Goal: Task Accomplishment & Management: Manage account settings

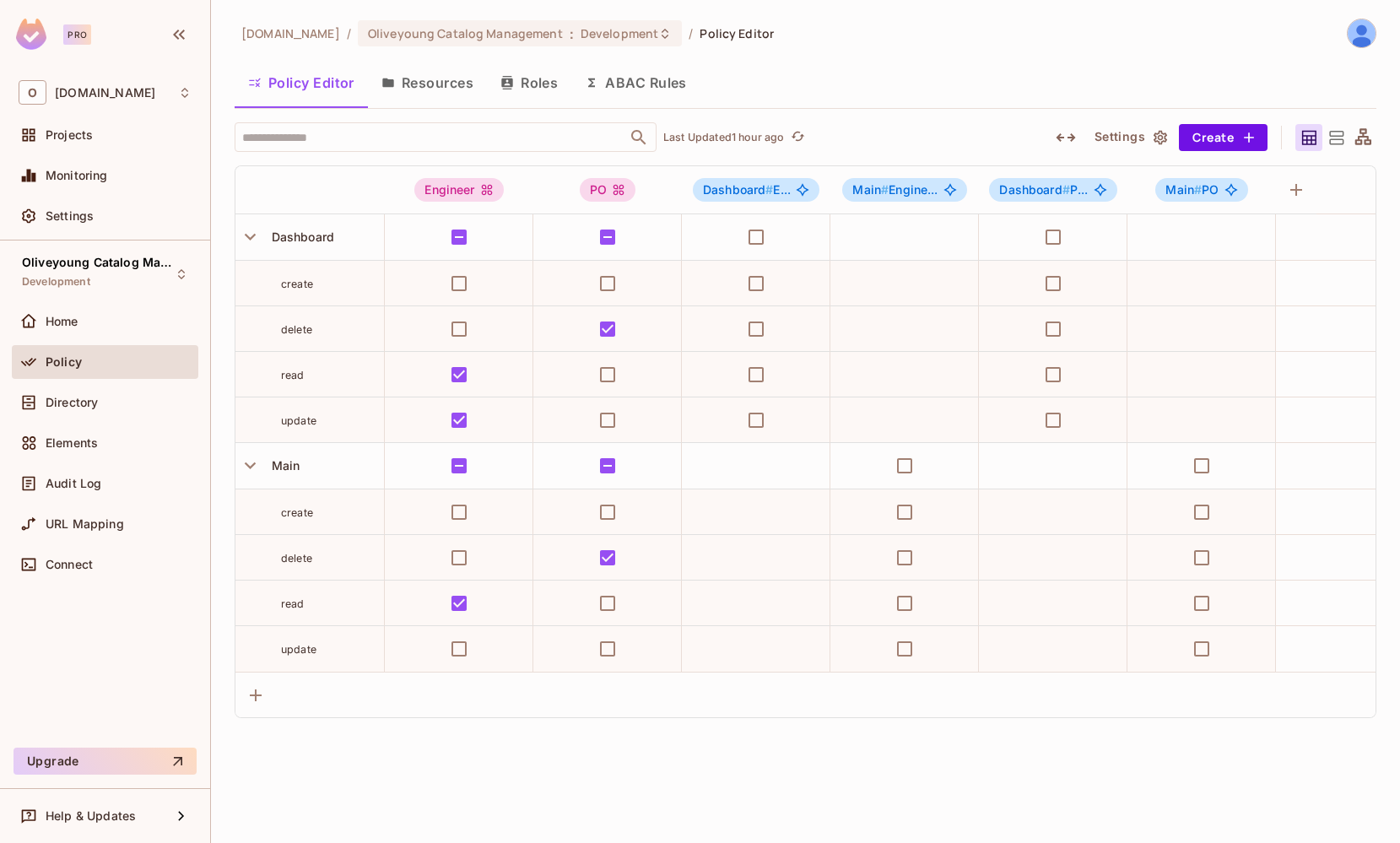
click at [531, 87] on button "Roles" at bounding box center [529, 82] width 84 height 42
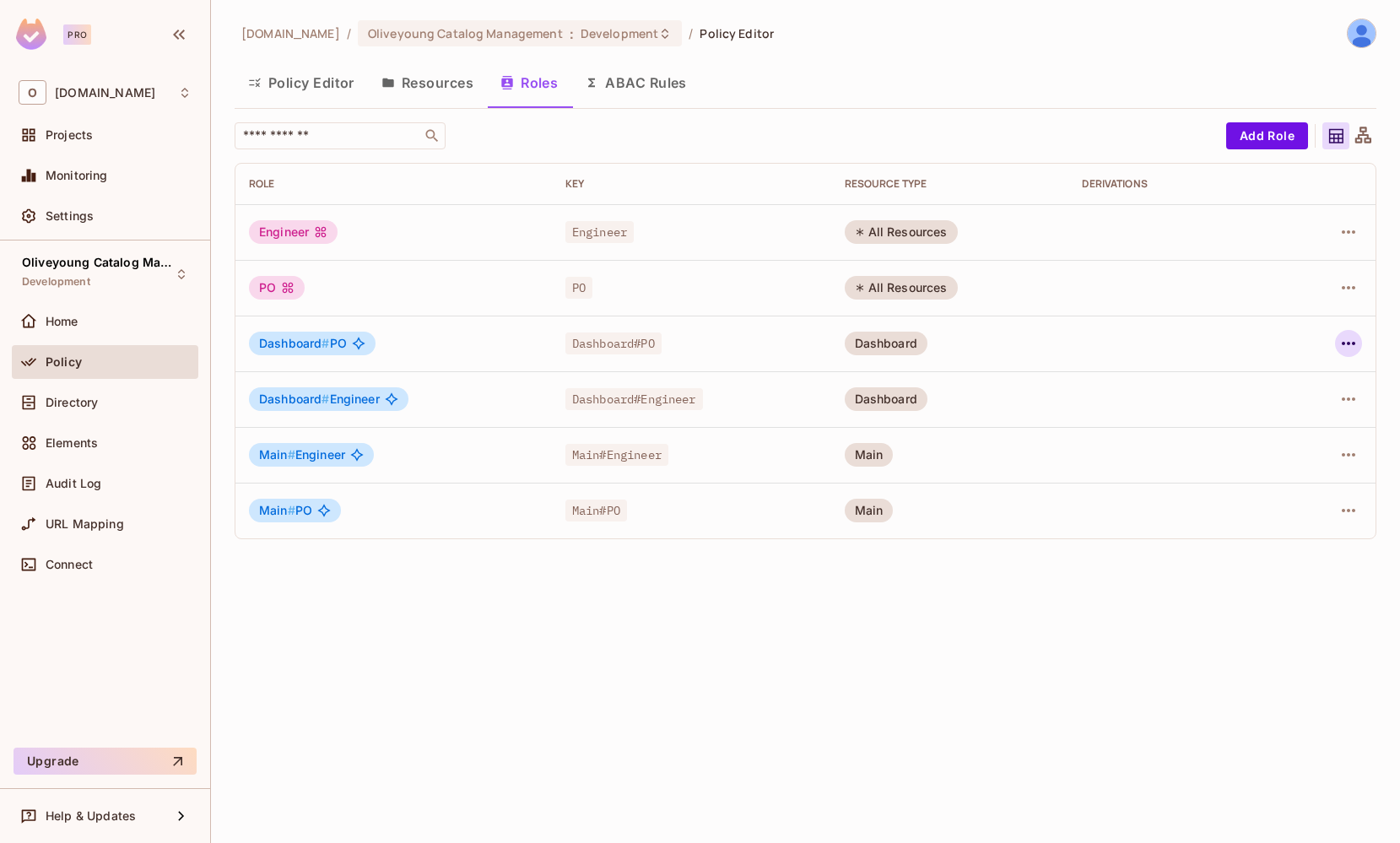
click at [1349, 349] on icon "button" at bounding box center [1348, 343] width 20 height 20
click at [1276, 463] on div "Delete Role" at bounding box center [1280, 457] width 65 height 17
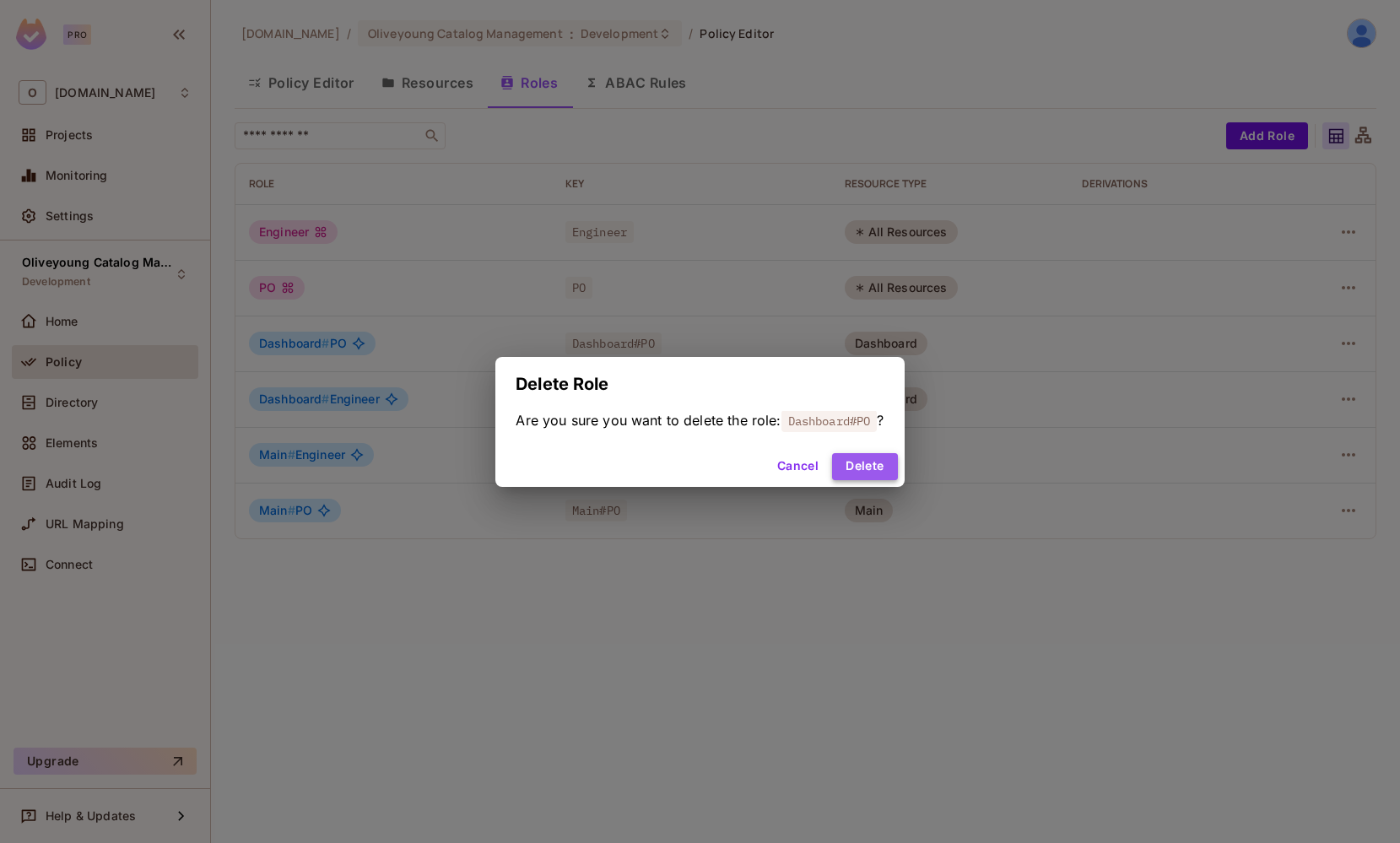
click at [897, 462] on button "Delete" at bounding box center [864, 466] width 65 height 27
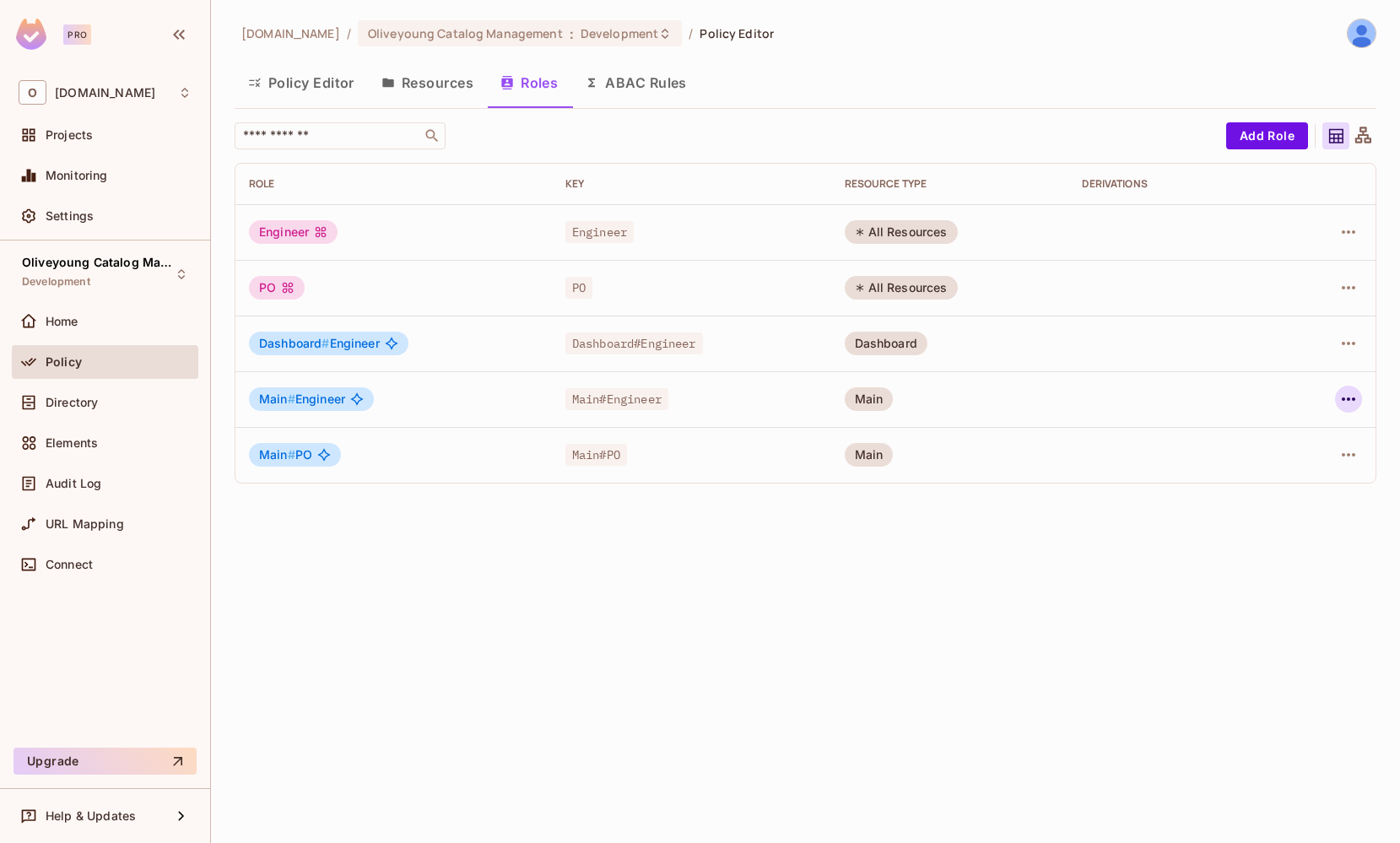
click at [1354, 402] on icon "button" at bounding box center [1348, 398] width 20 height 20
click at [1273, 510] on div "Delete Role" at bounding box center [1280, 513] width 65 height 17
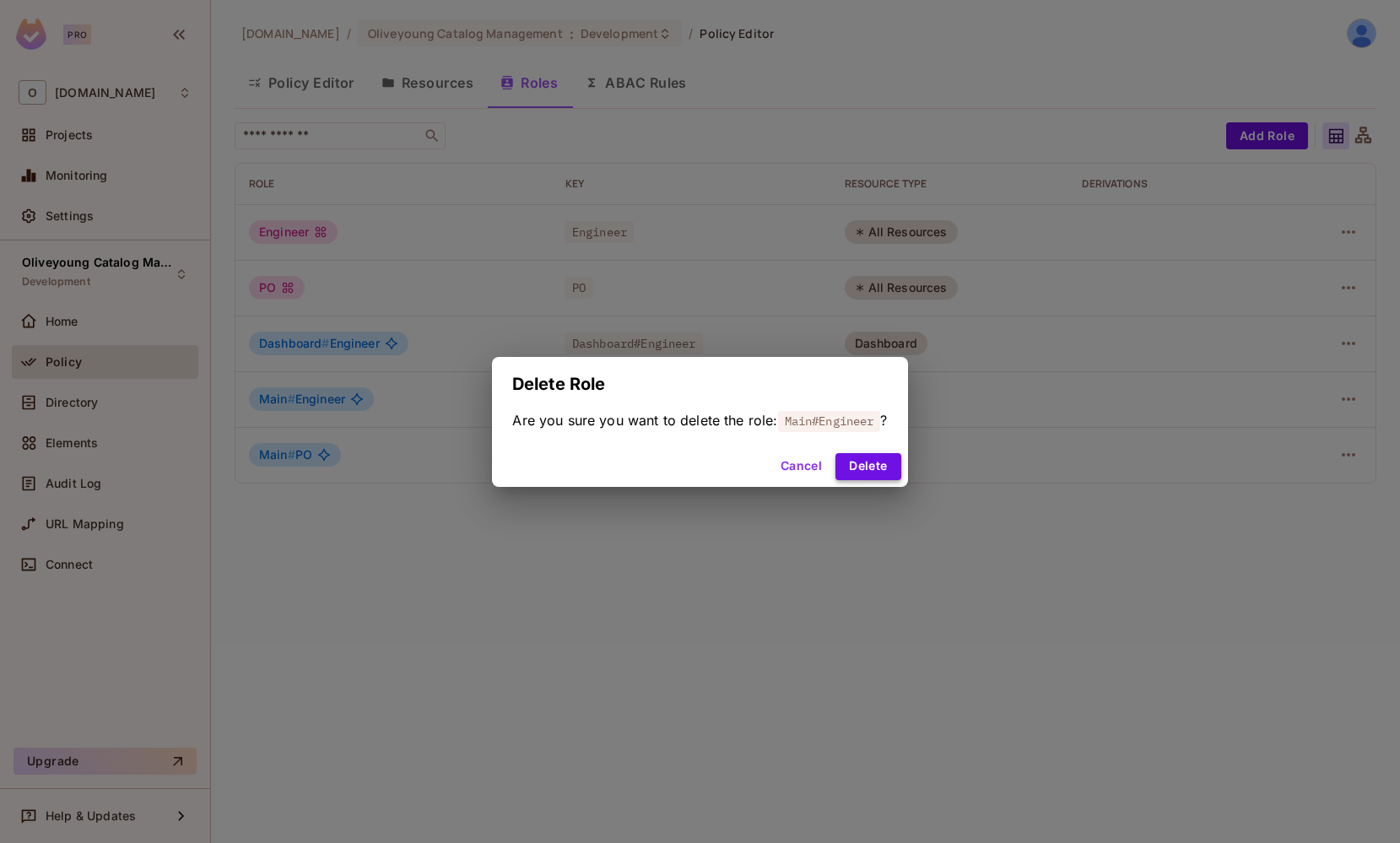
click at [886, 467] on button "Delete" at bounding box center [867, 466] width 65 height 27
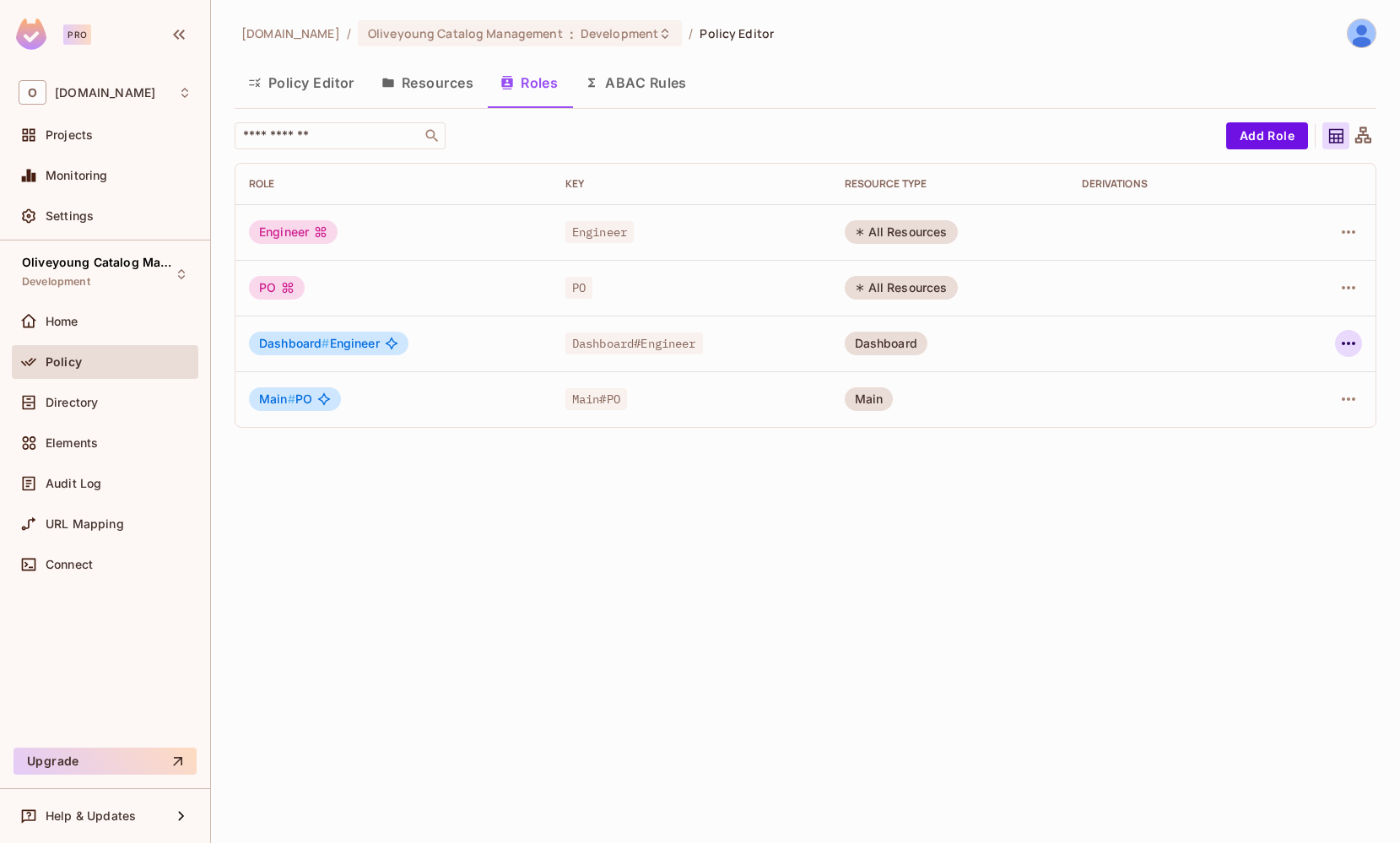
click at [1348, 338] on icon "button" at bounding box center [1348, 343] width 20 height 20
click at [1271, 461] on div "Delete Role" at bounding box center [1280, 457] width 65 height 17
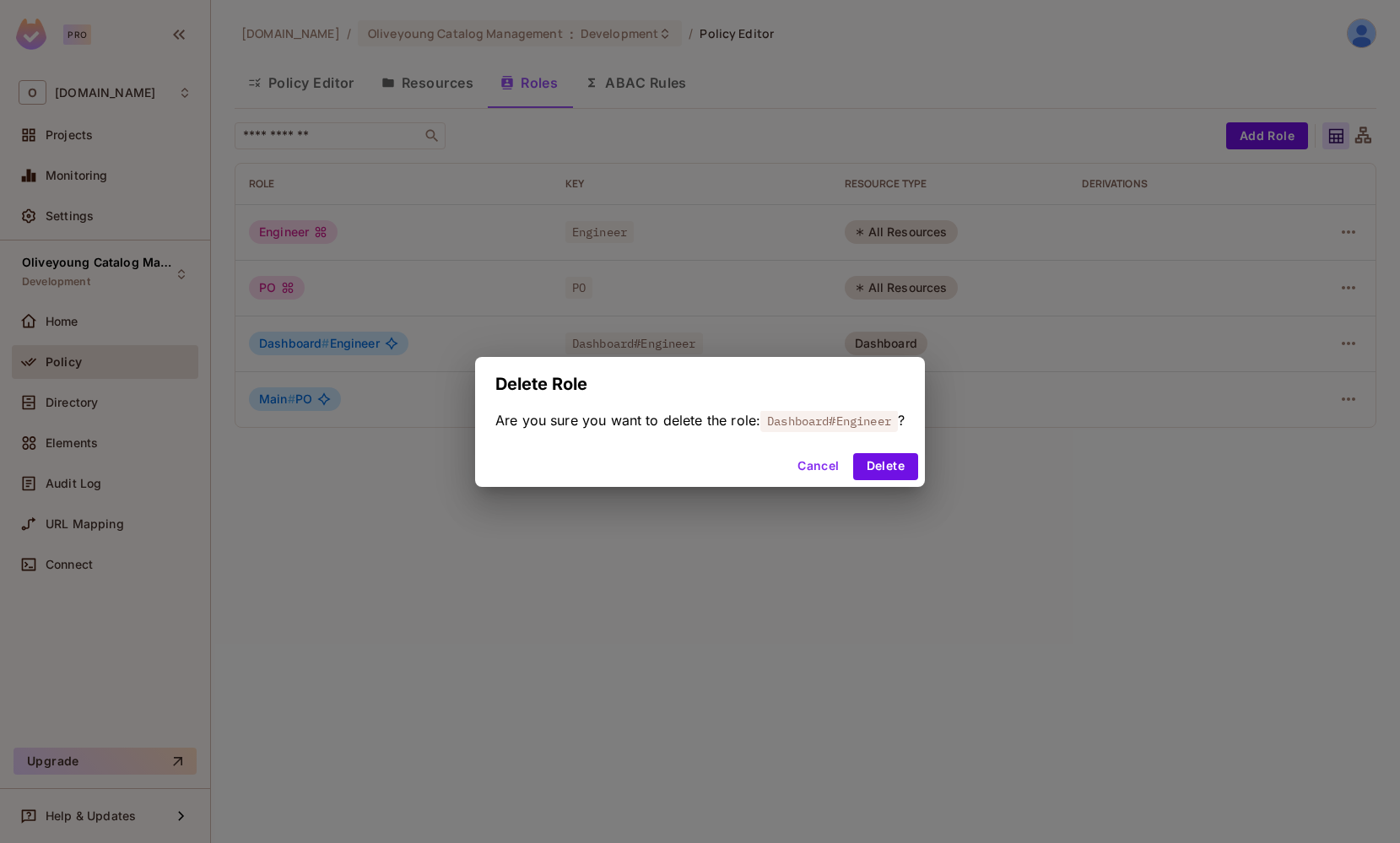
click at [872, 483] on div "Cancel Delete" at bounding box center [700, 466] width 450 height 41
click at [891, 463] on button "Delete" at bounding box center [885, 466] width 65 height 27
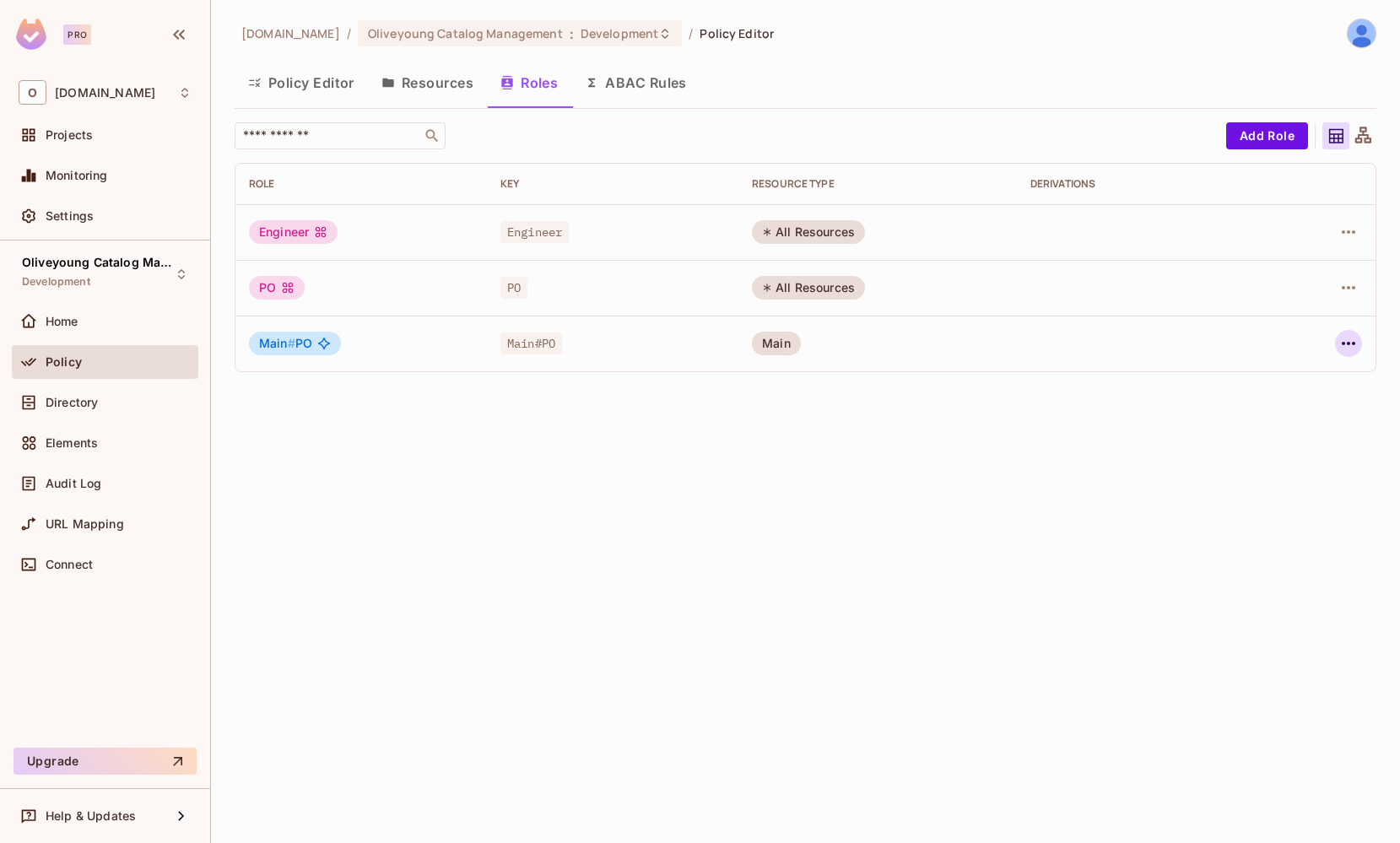
click at [1348, 347] on icon "button" at bounding box center [1348, 343] width 20 height 20
click at [1267, 465] on span "Delete Role" at bounding box center [1280, 456] width 75 height 27
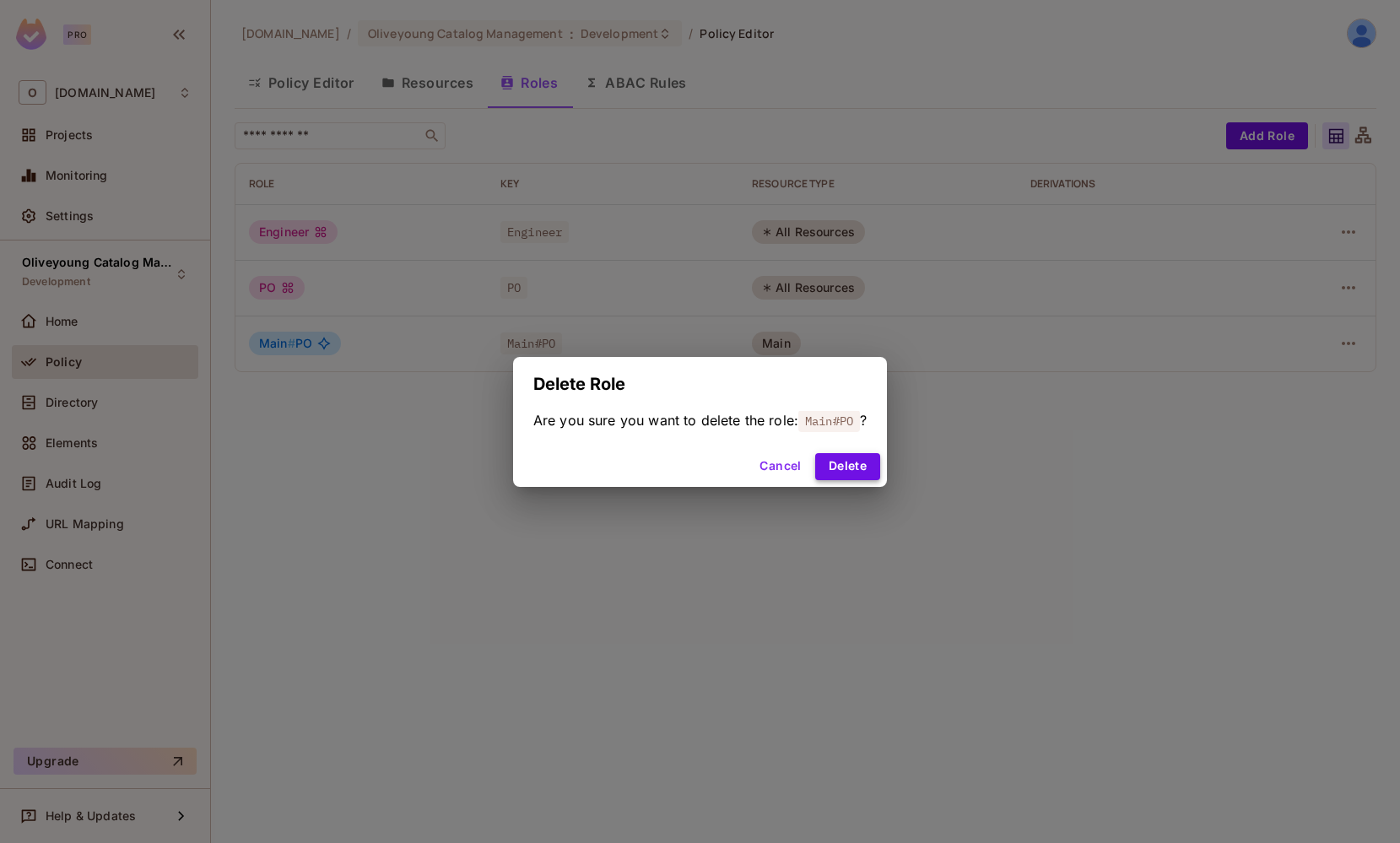
click at [854, 470] on button "Delete" at bounding box center [847, 466] width 65 height 27
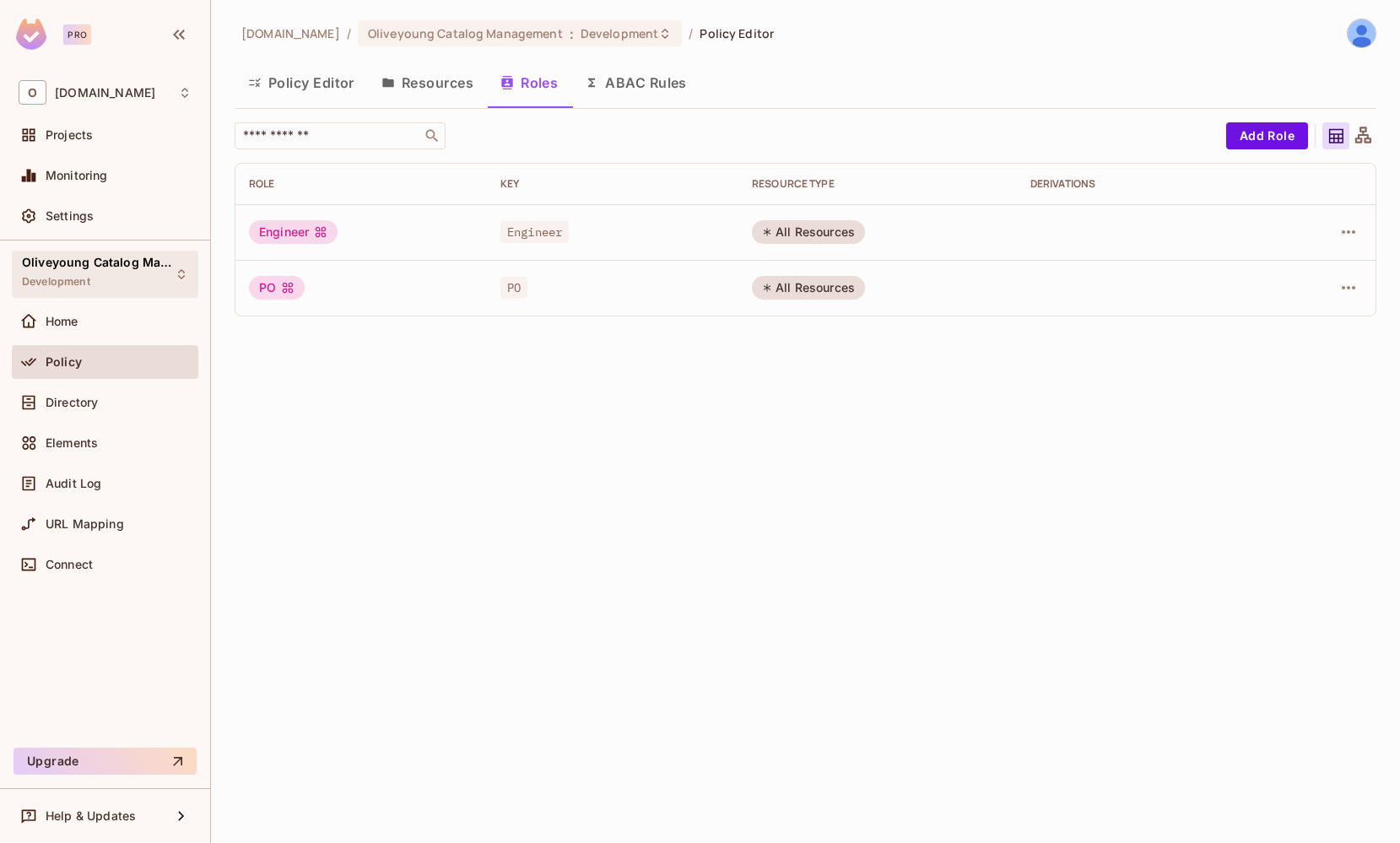
click at [91, 272] on div "Oliveyoung Catalog Management Development" at bounding box center [94, 274] width 146 height 36
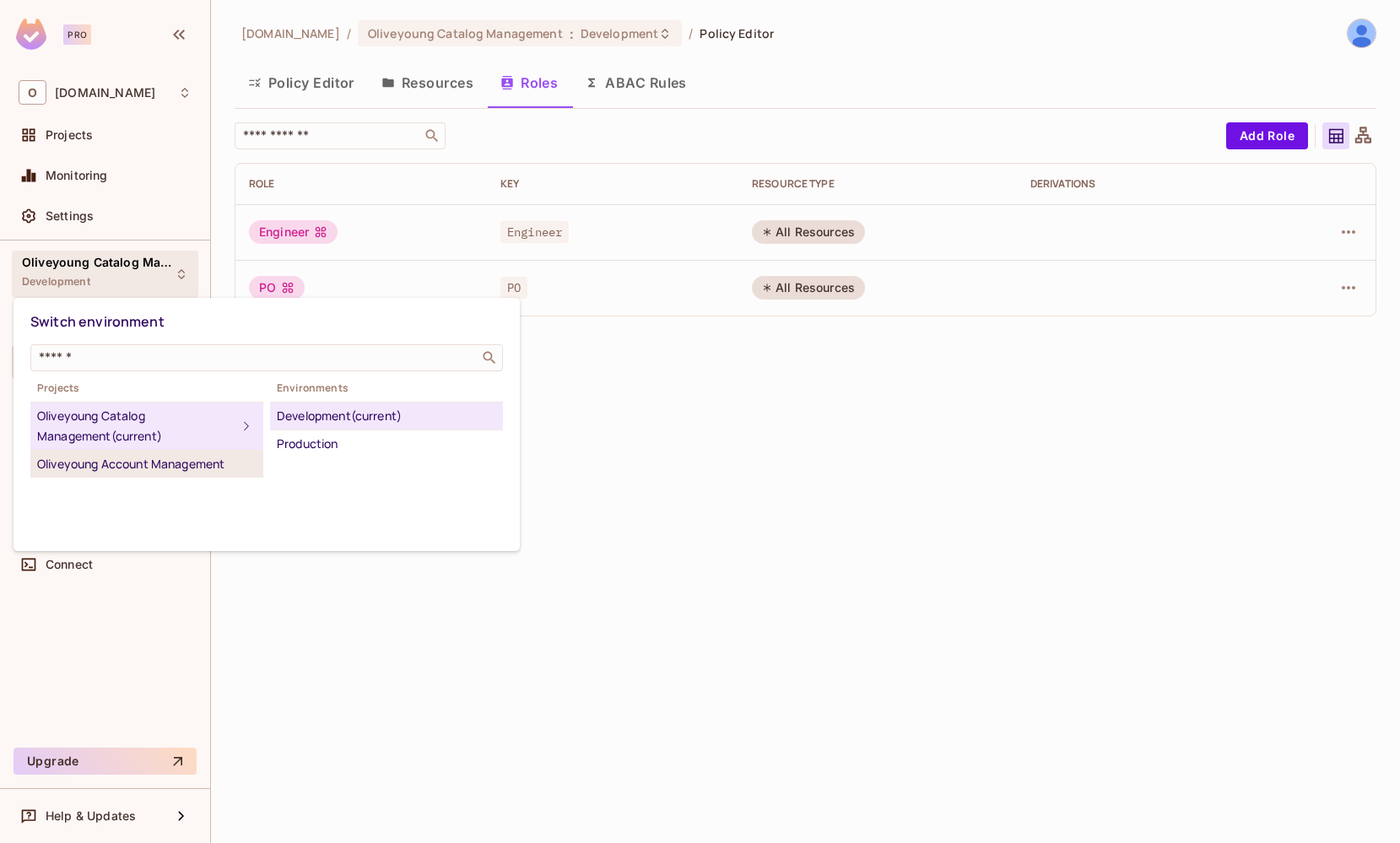
click at [111, 472] on div "Oliveyoung Account Management" at bounding box center [147, 464] width 220 height 20
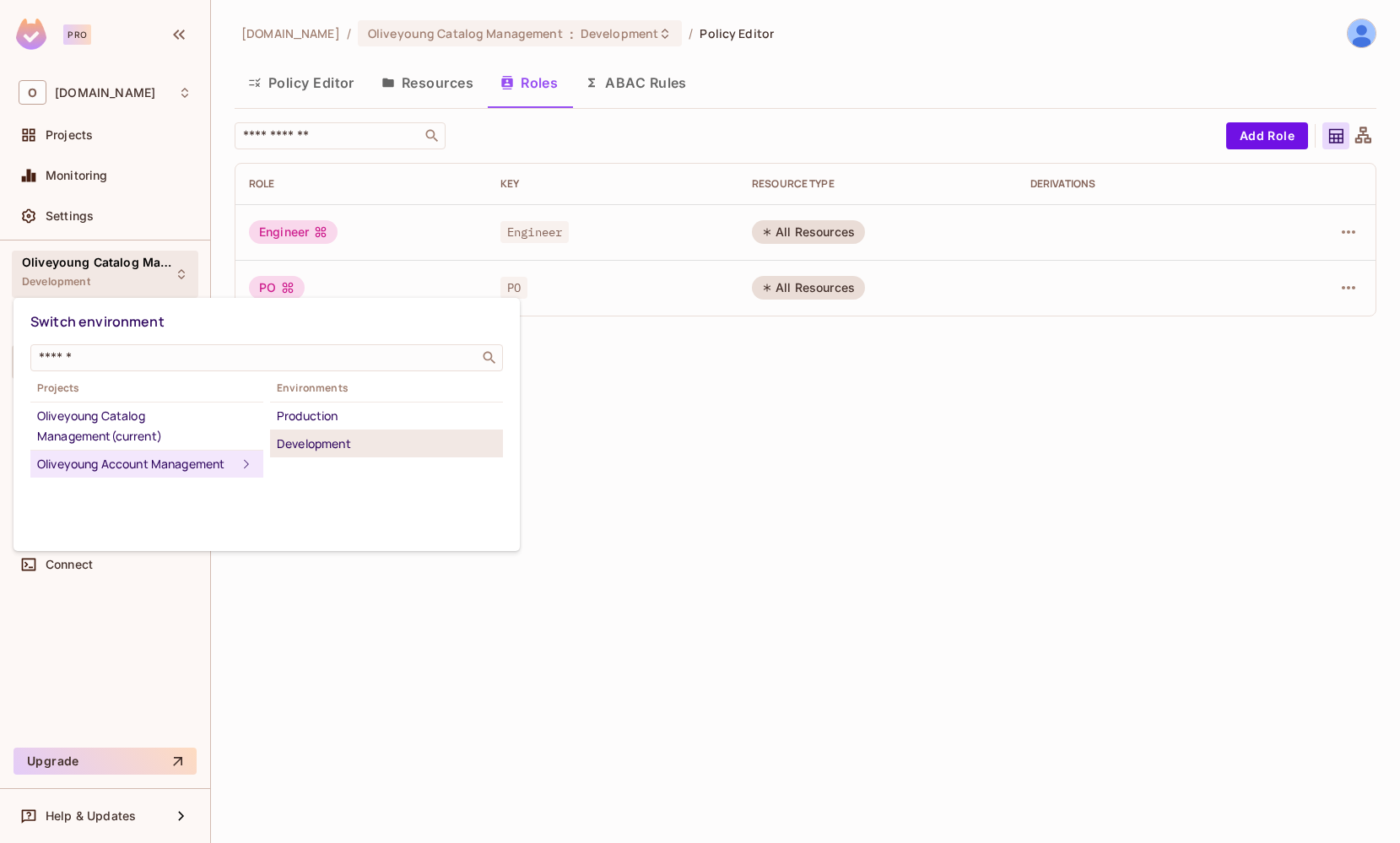
click at [341, 441] on div "Development" at bounding box center [386, 443] width 220 height 20
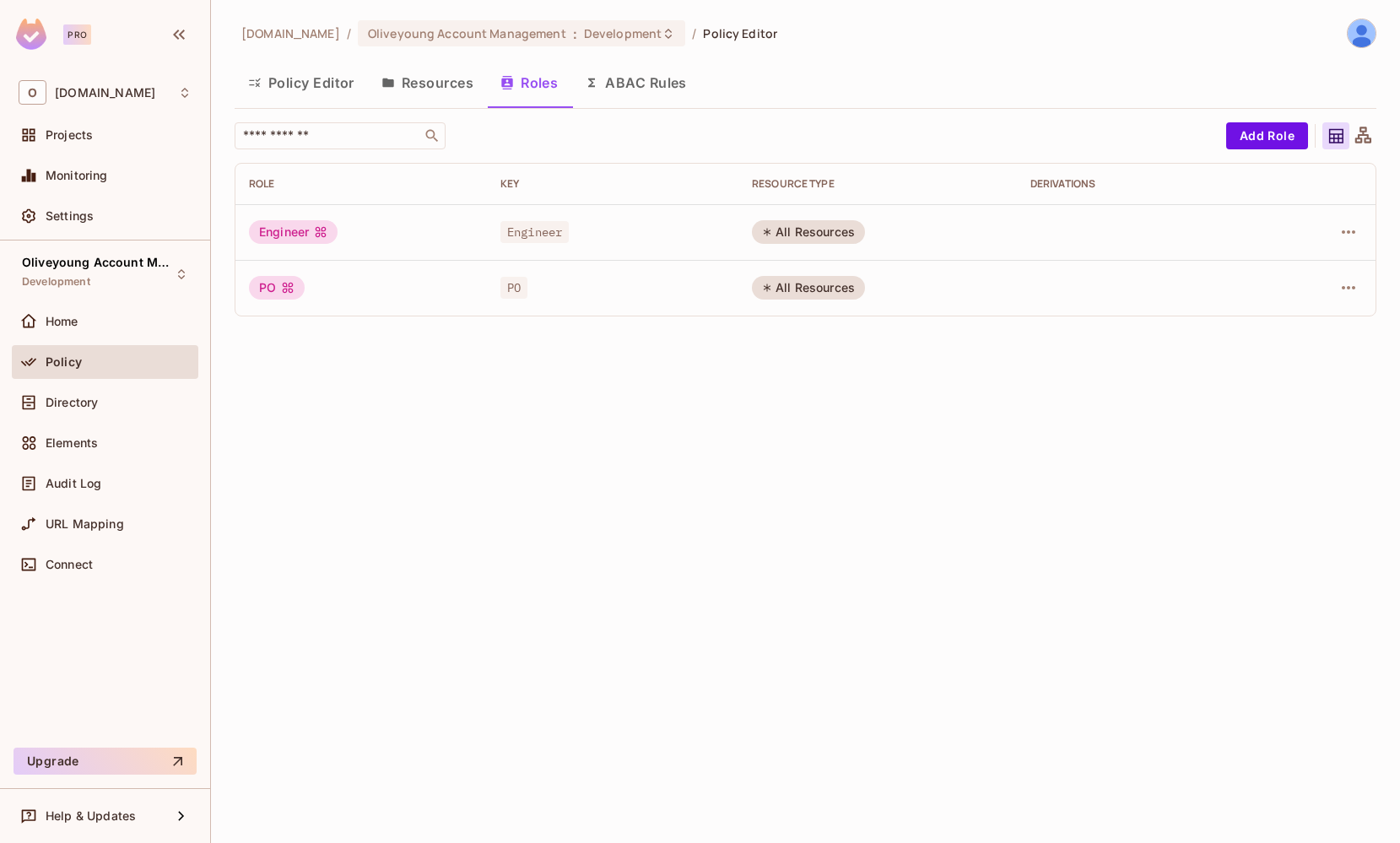
click at [281, 87] on button "Policy Editor" at bounding box center [301, 82] width 134 height 42
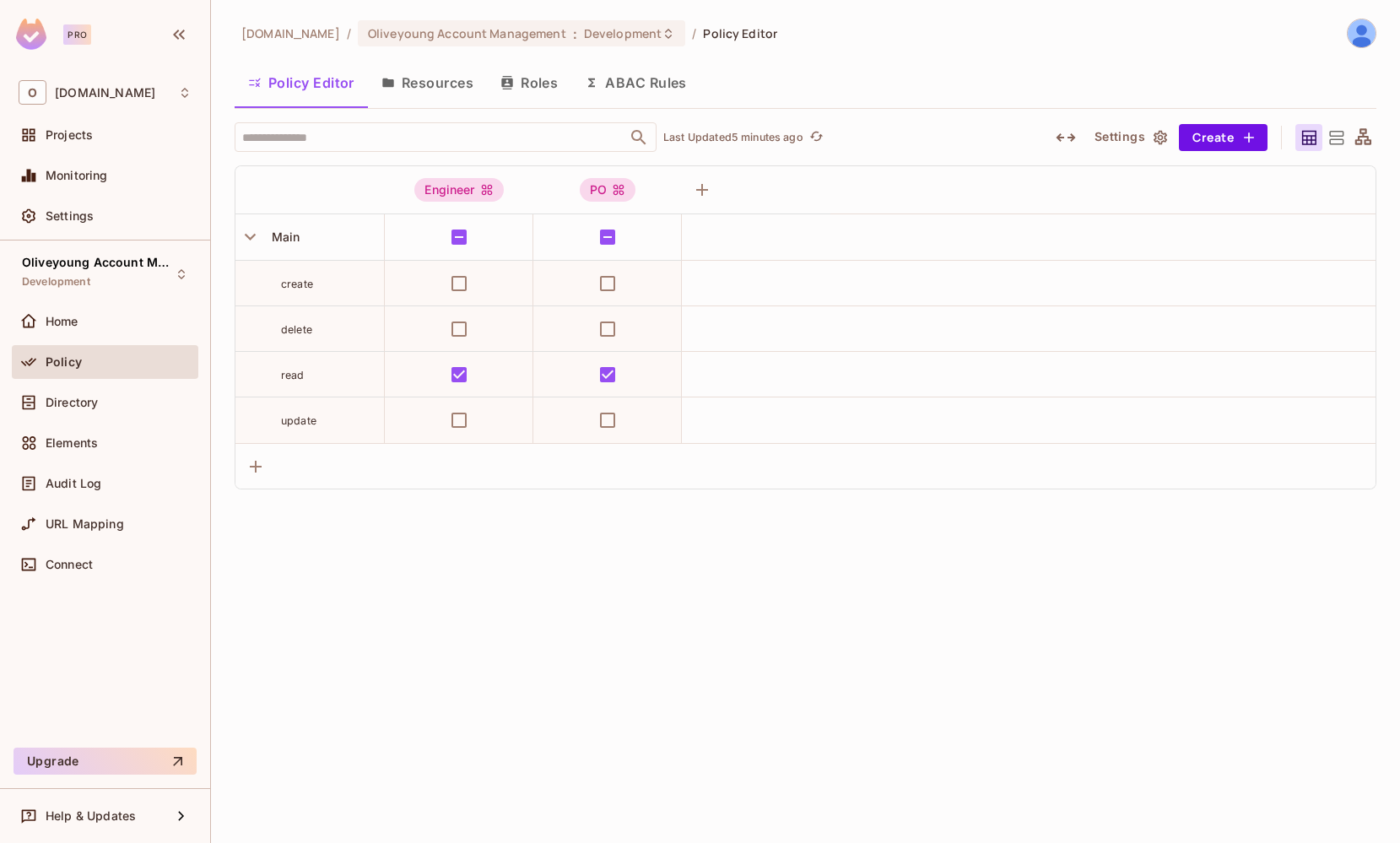
click at [522, 540] on div "[DOMAIN_NAME] / Oliveyoung Account Management : Development / Policy Editor Pol…" at bounding box center [806, 422] width 1190 height 843
drag, startPoint x: 531, startPoint y: 87, endPoint x: 453, endPoint y: 116, distance: 83.2
click at [453, 116] on div "[DOMAIN_NAME] / Oliveyoung Account Management : Development / Policy Editor Pol…" at bounding box center [805, 254] width 1142 height 471
